Goal: Task Accomplishment & Management: Use online tool/utility

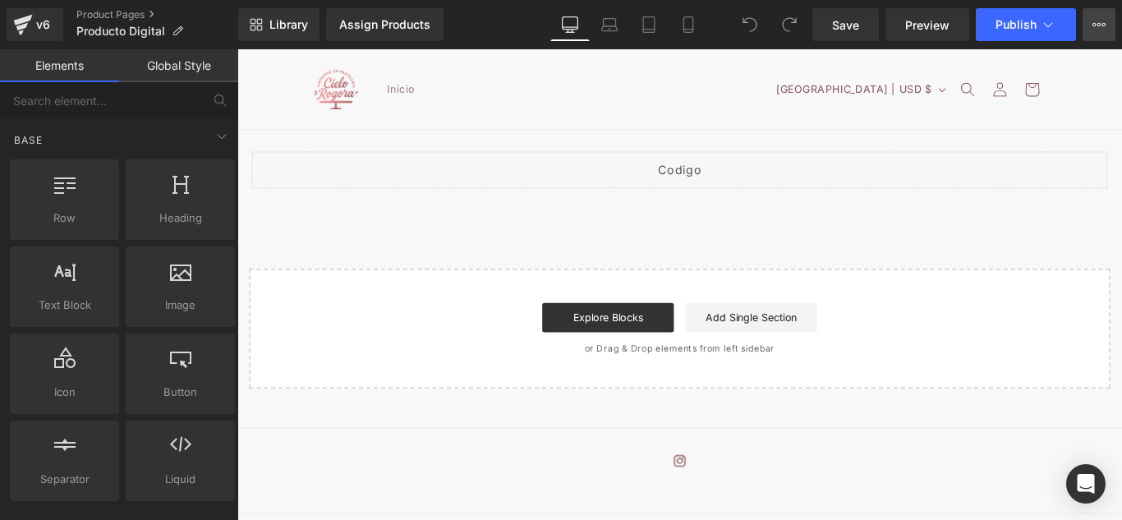
click at [1092, 33] on button "Upgrade Plan View Live Page View with current Template Save Template to Library…" at bounding box center [1098, 24] width 33 height 33
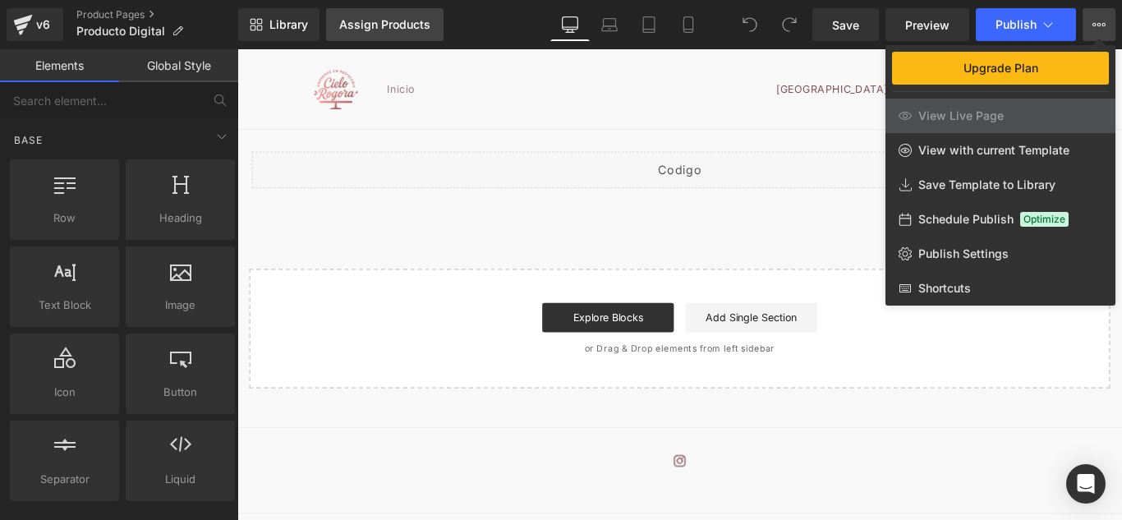
click at [409, 25] on div "Assign Products" at bounding box center [384, 24] width 91 height 13
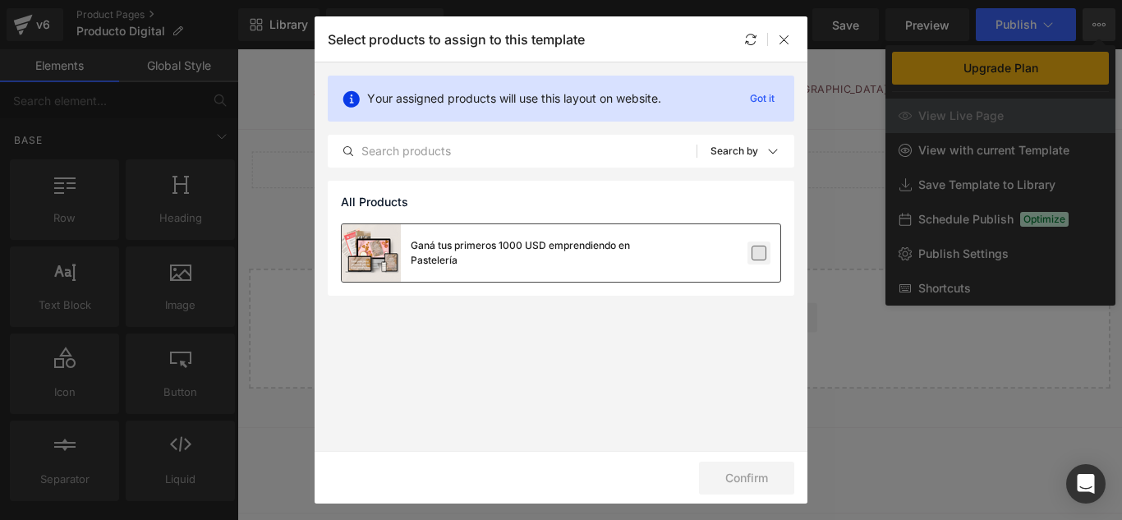
click at [760, 250] on label at bounding box center [758, 253] width 15 height 15
click at [759, 253] on input "checkbox" at bounding box center [759, 253] width 0 height 0
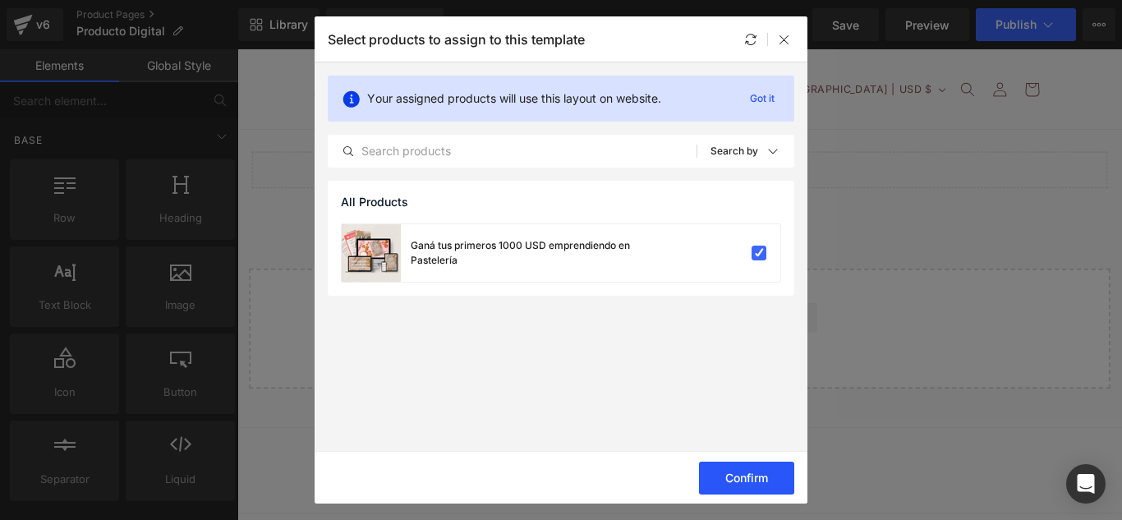
click at [746, 464] on button "Confirm" at bounding box center [746, 478] width 95 height 33
click at [788, 41] on icon at bounding box center [784, 39] width 13 height 13
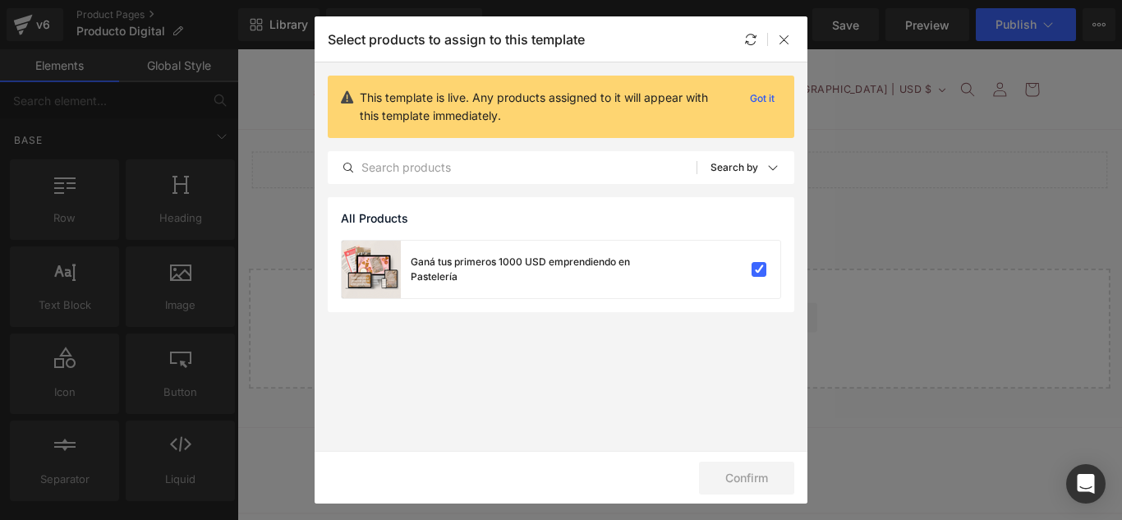
click at [0, 0] on div "Select products to assign to this template" at bounding box center [0, 0] width 0 height 0
click at [781, 45] on icon at bounding box center [784, 39] width 13 height 13
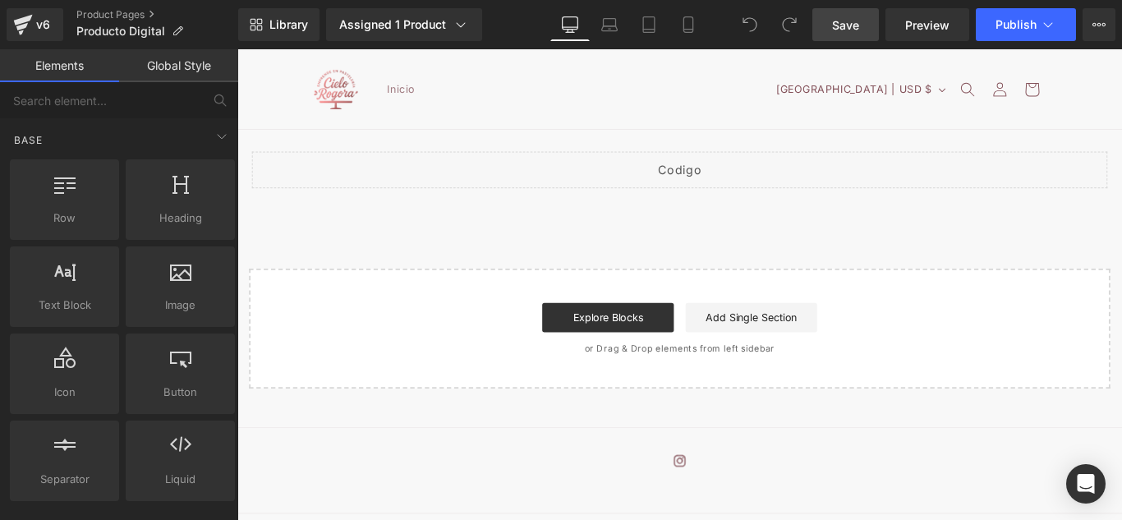
click at [850, 13] on link "Save" at bounding box center [845, 24] width 67 height 33
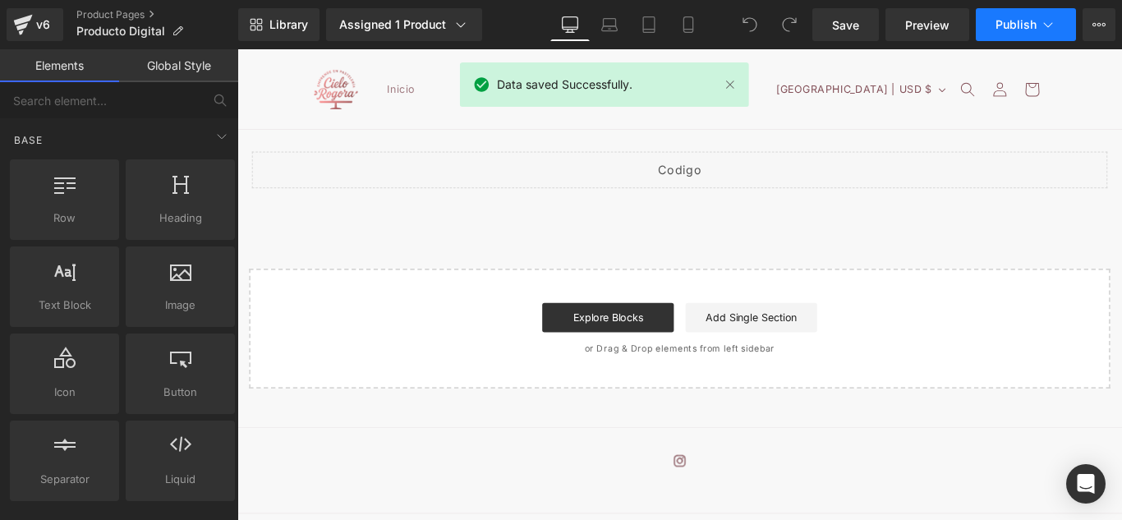
click at [1021, 26] on span "Publish" at bounding box center [1015, 24] width 41 height 13
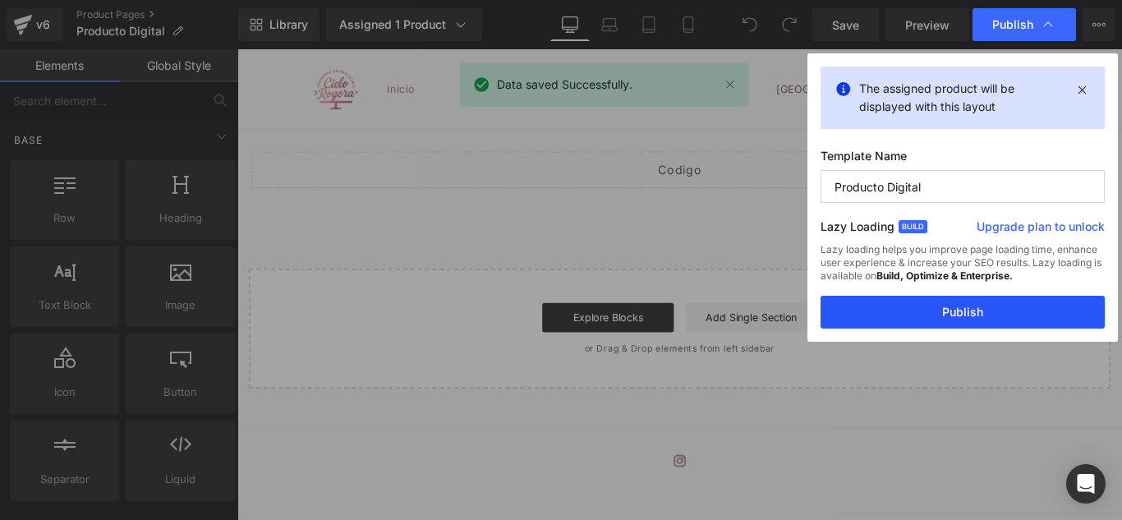
click at [959, 327] on button "Publish" at bounding box center [962, 312] width 284 height 33
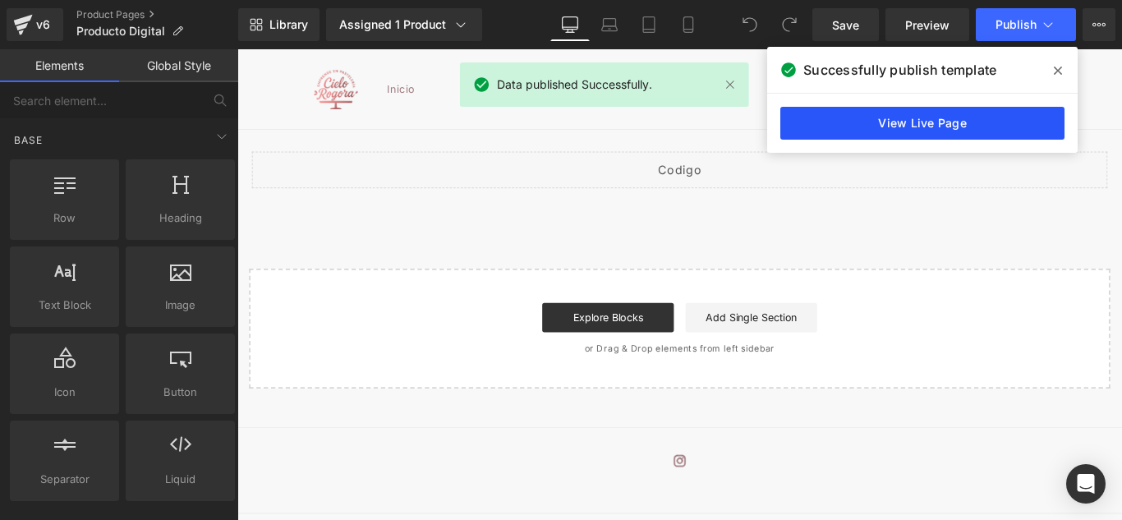
click at [936, 113] on link "View Live Page" at bounding box center [922, 123] width 284 height 33
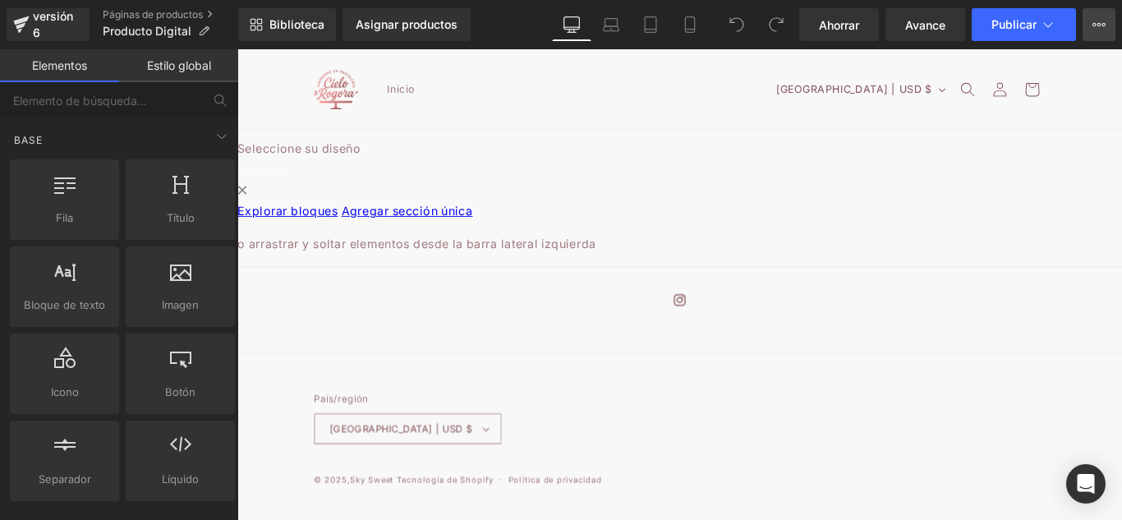
click at [1091, 33] on button "Plan de actualización Ver página en vivo Ver con plantilla actual Guardar plant…" at bounding box center [1098, 24] width 33 height 33
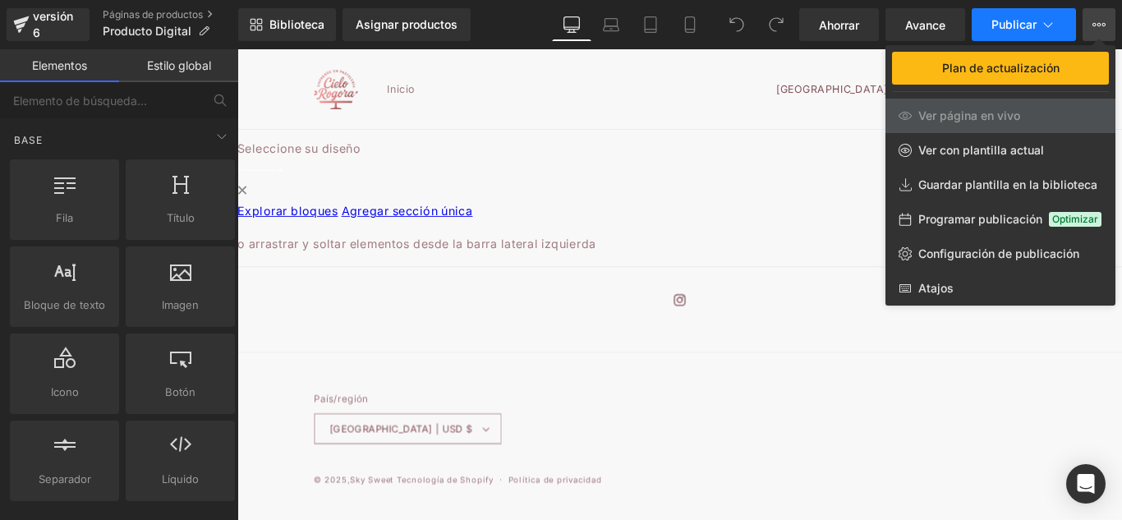
click at [1003, 32] on button "Publicar" at bounding box center [1023, 24] width 104 height 33
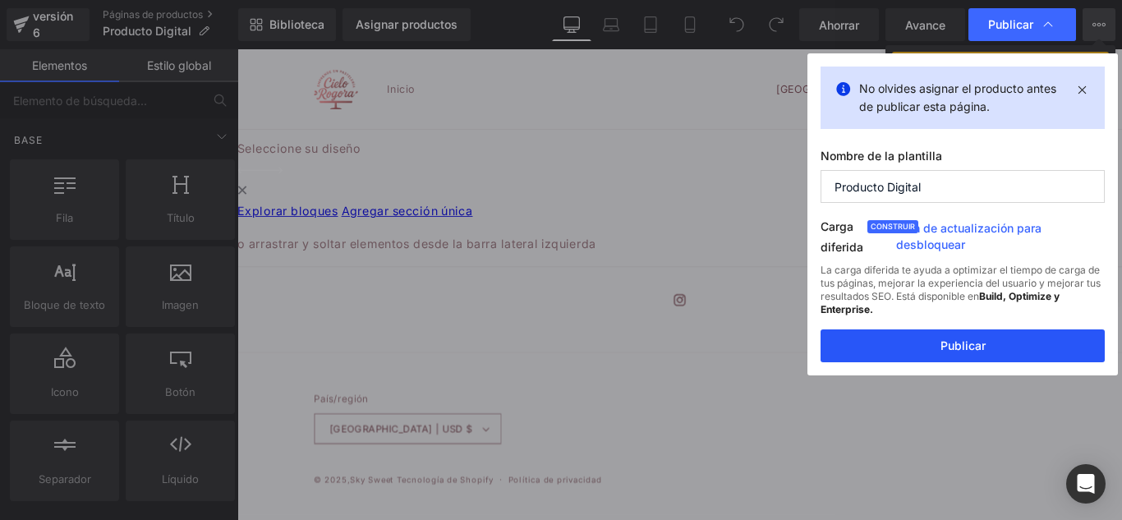
click at [982, 339] on font "Publicar" at bounding box center [962, 345] width 45 height 14
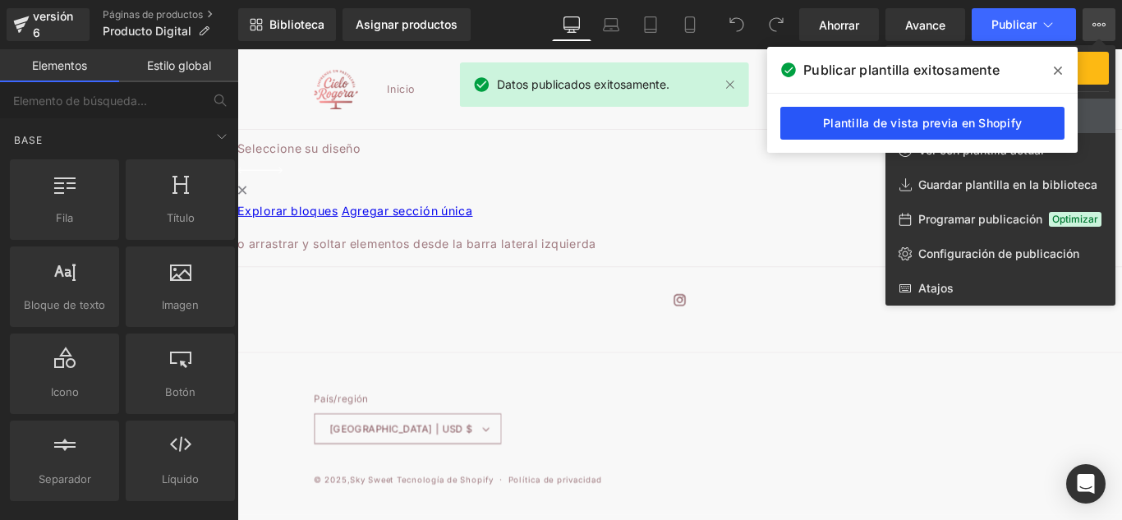
click at [997, 121] on font "Plantilla de vista previa en Shopify" at bounding box center [922, 123] width 199 height 14
